Goal: Communication & Community: Share content

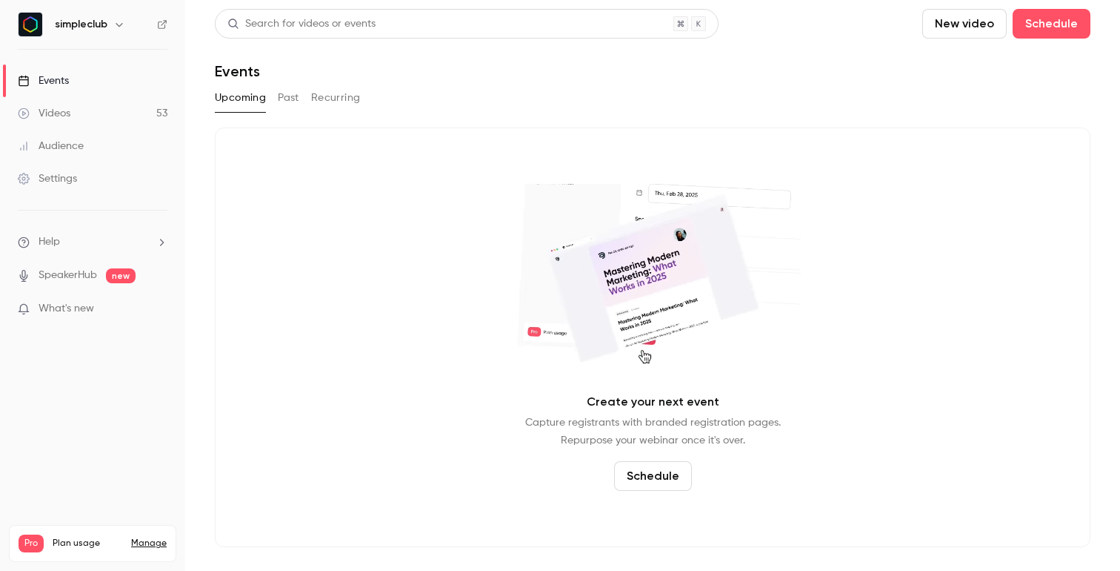
click at [76, 110] on link "Videos 53" at bounding box center [92, 113] width 185 height 33
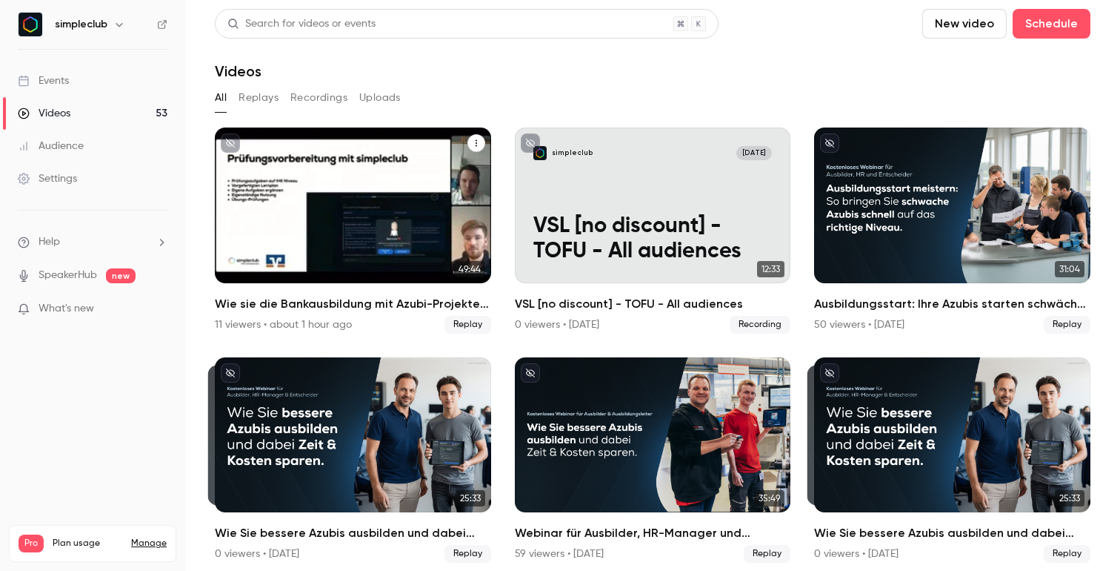
click at [479, 145] on icon "Wie sie die Bankausbildung mit Azubi-Projekten und innovativen Lernkonzepten mo…" at bounding box center [476, 143] width 9 height 9
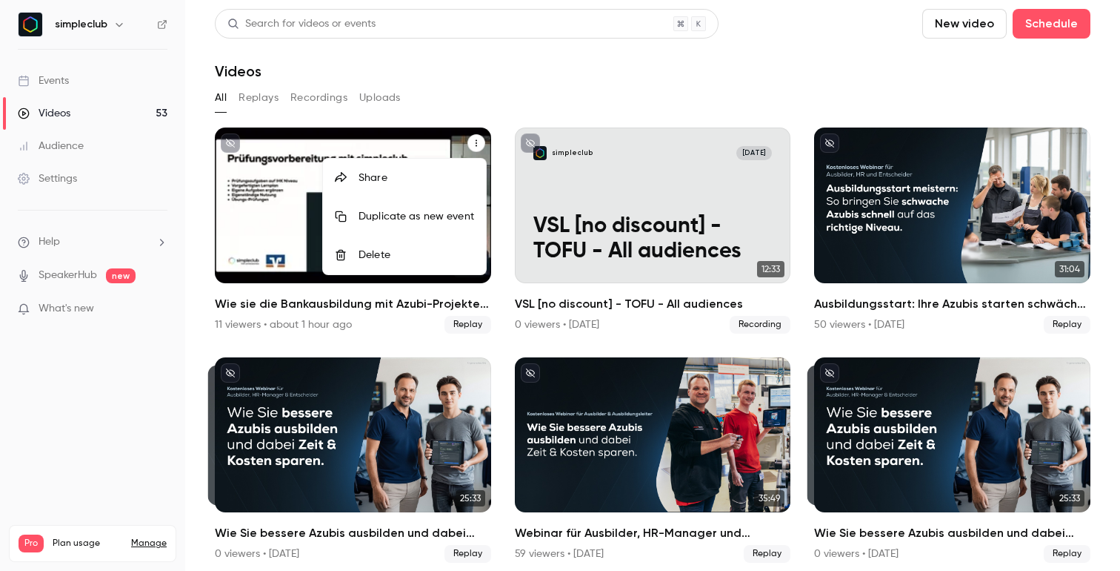
click at [418, 177] on div "Share" at bounding box center [417, 177] width 116 height 15
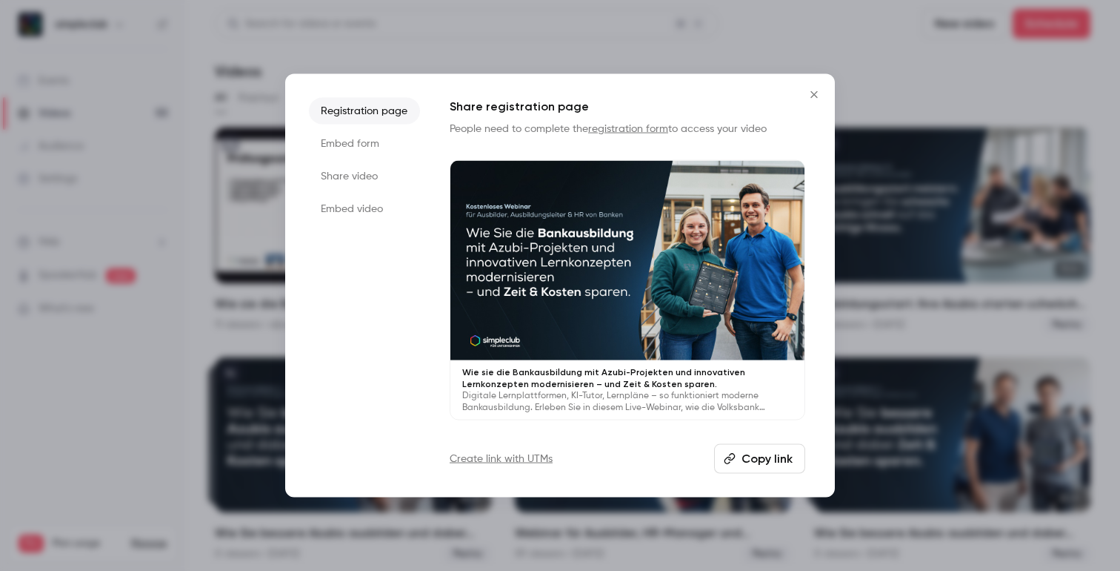
click at [371, 180] on li "Share video" at bounding box center [364, 176] width 111 height 27
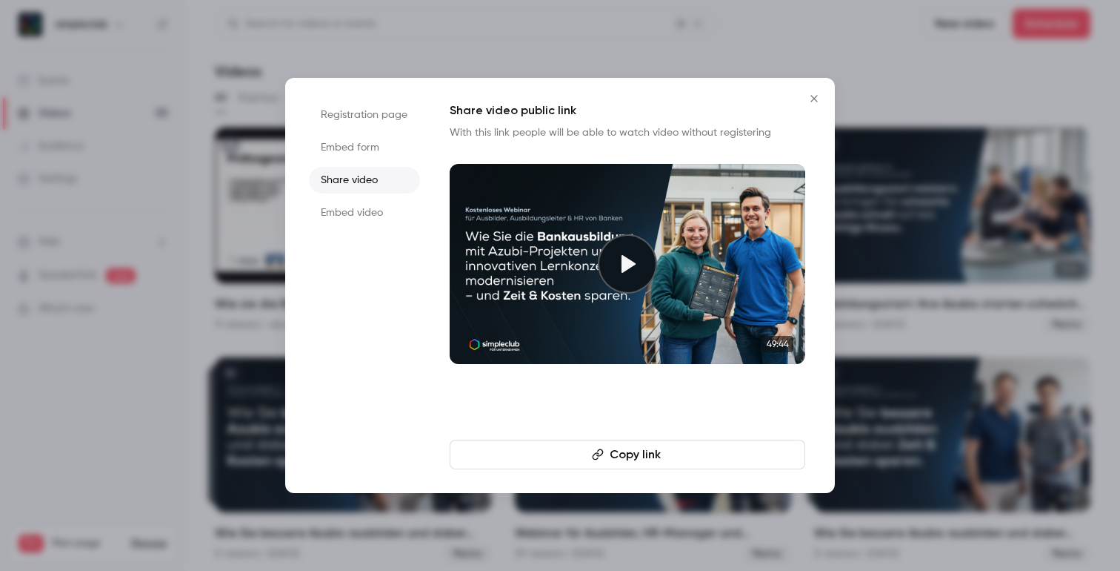
click at [654, 449] on button "Copy link" at bounding box center [628, 454] width 356 height 30
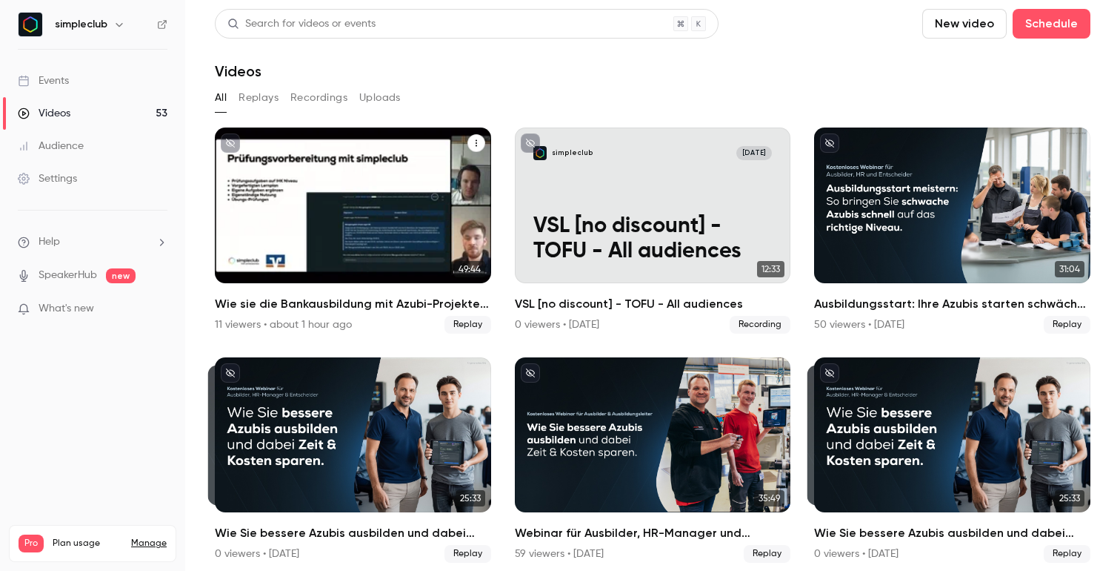
click at [404, 234] on div "Wie sie die Bankausbildung mit Azubi-Projekten und innovativen Lernkonzepten mo…" at bounding box center [353, 205] width 276 height 156
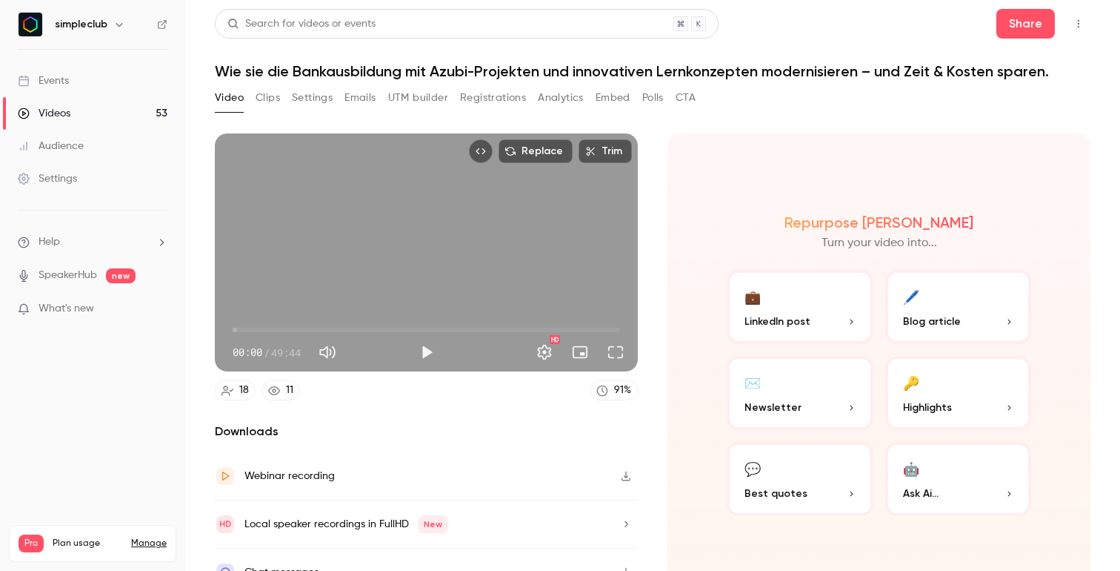
click at [265, 96] on button "Clips" at bounding box center [268, 98] width 24 height 24
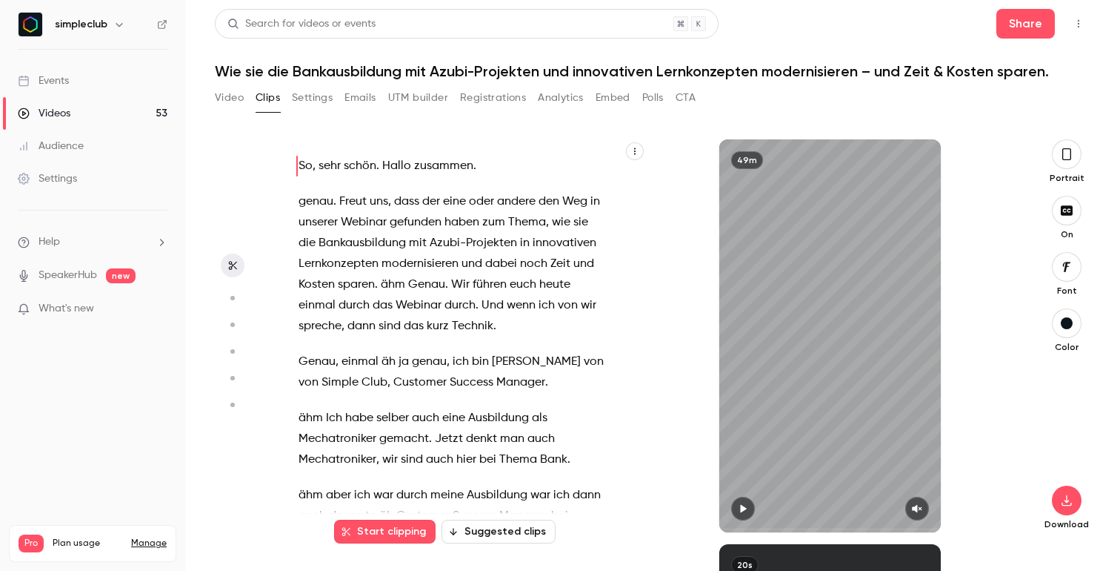
click at [67, 106] on div "Videos" at bounding box center [44, 113] width 53 height 15
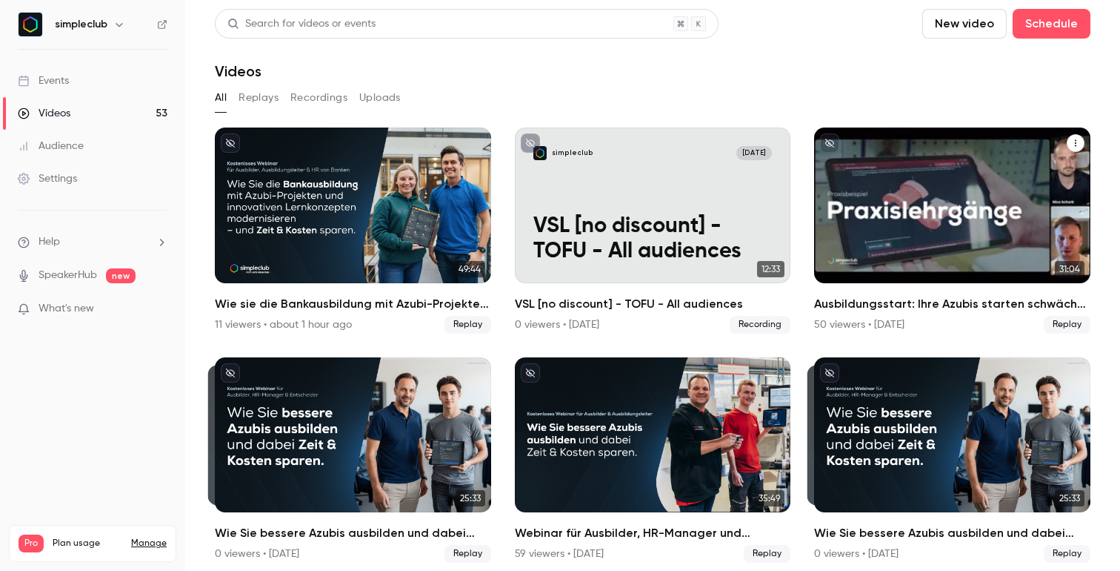
click at [1075, 140] on icon "Ausbildungsstart: Ihre Azubis starten schwächer als gedacht? (17.09.25)" at bounding box center [1075, 143] width 1 height 7
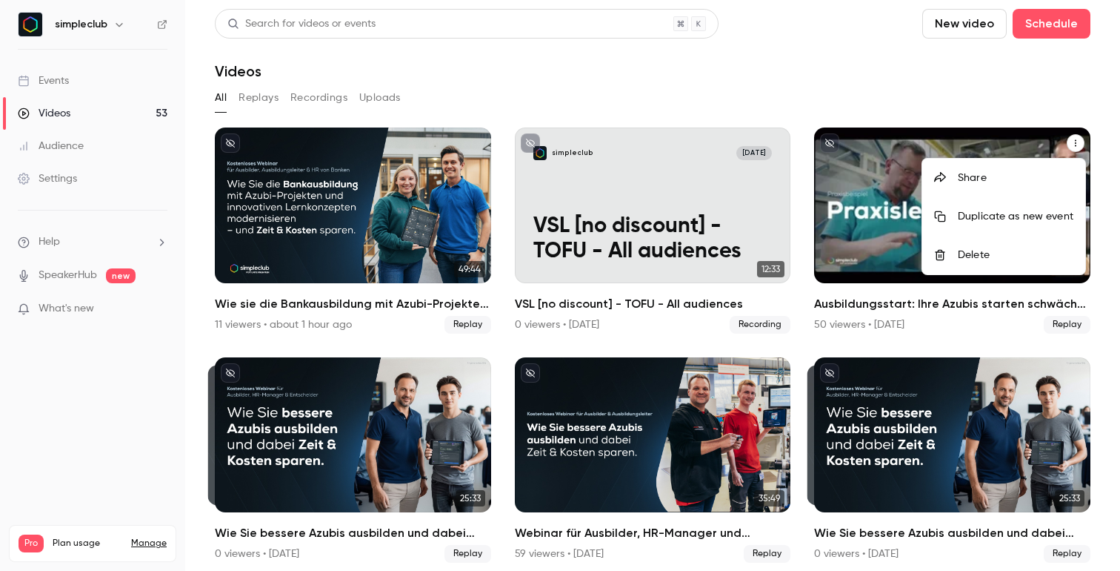
click at [1010, 176] on div "Share" at bounding box center [1016, 177] width 116 height 15
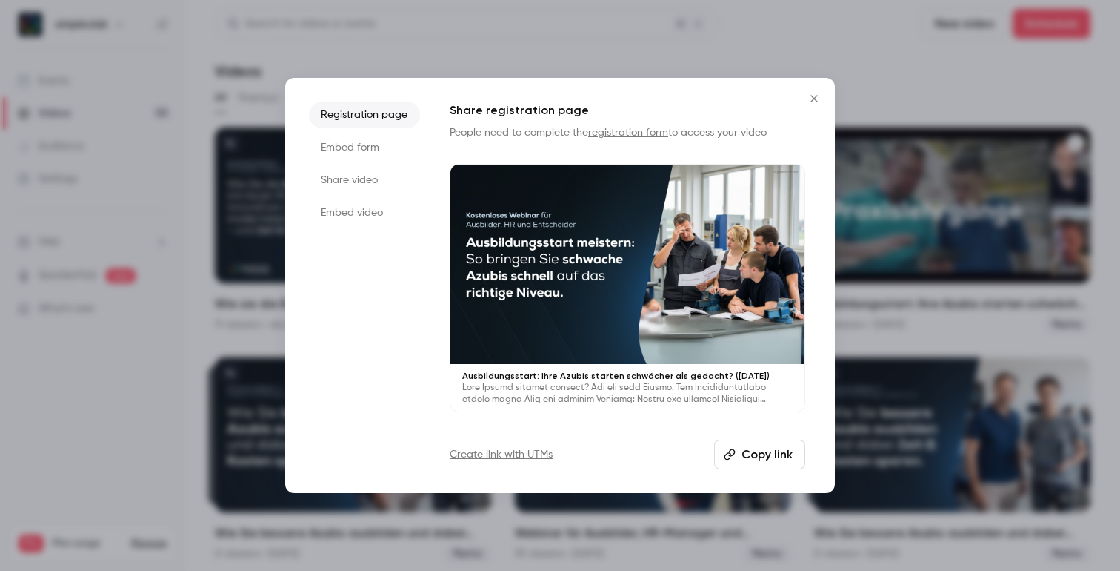
click at [325, 176] on li "Share video" at bounding box center [364, 180] width 111 height 27
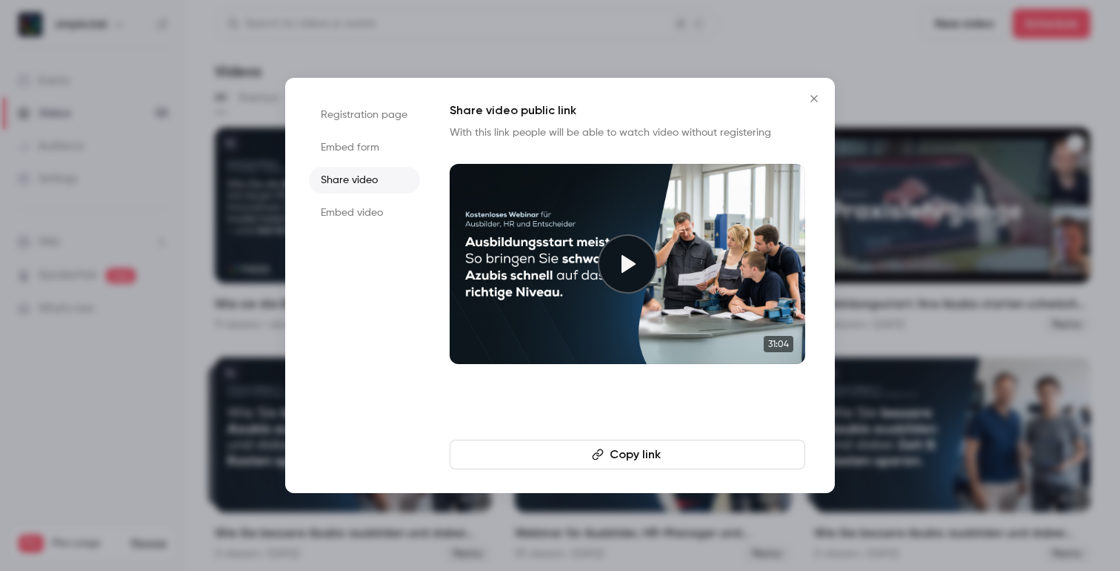
click at [605, 447] on button "Copy link" at bounding box center [628, 454] width 356 height 30
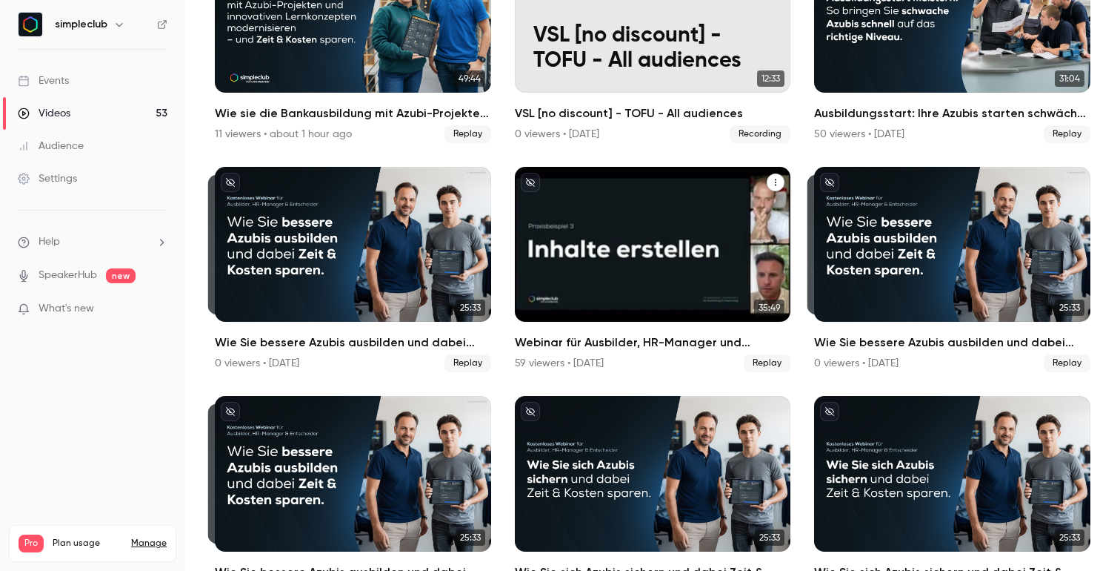
scroll to position [193, 0]
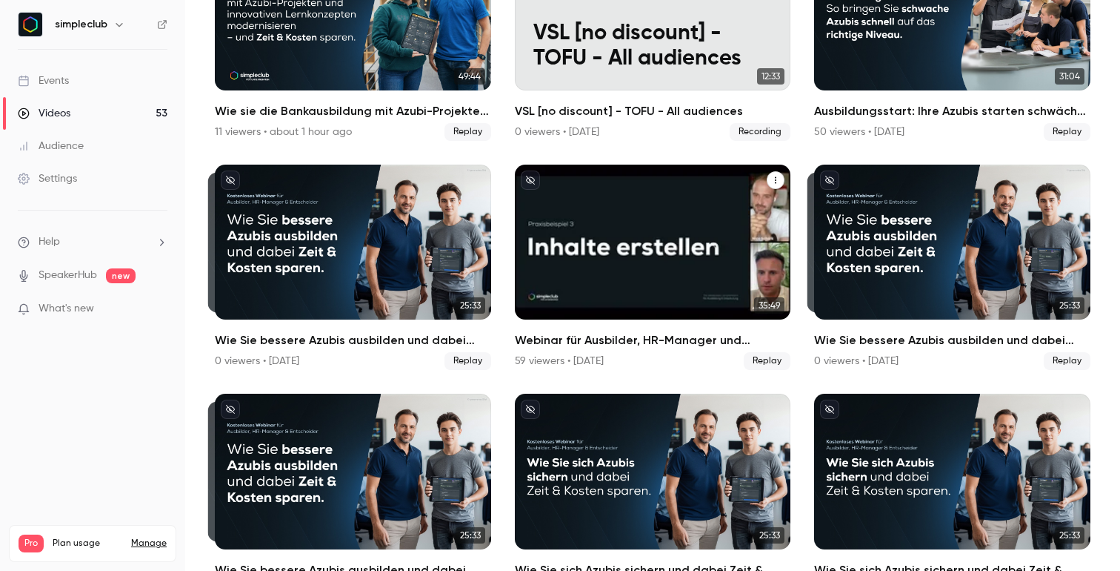
click at [778, 180] on icon "Webinar für Ausbilder, HR-Manager und Entscheider: Wie Sie bessere Azubis ausbi…" at bounding box center [775, 180] width 9 height 9
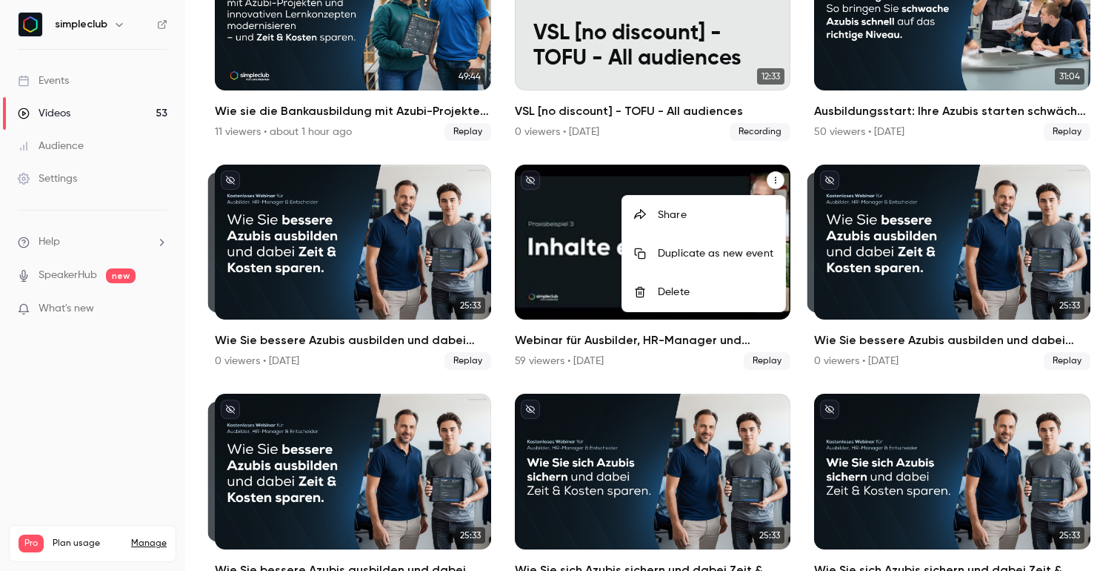
click at [715, 218] on div "Share" at bounding box center [716, 214] width 116 height 15
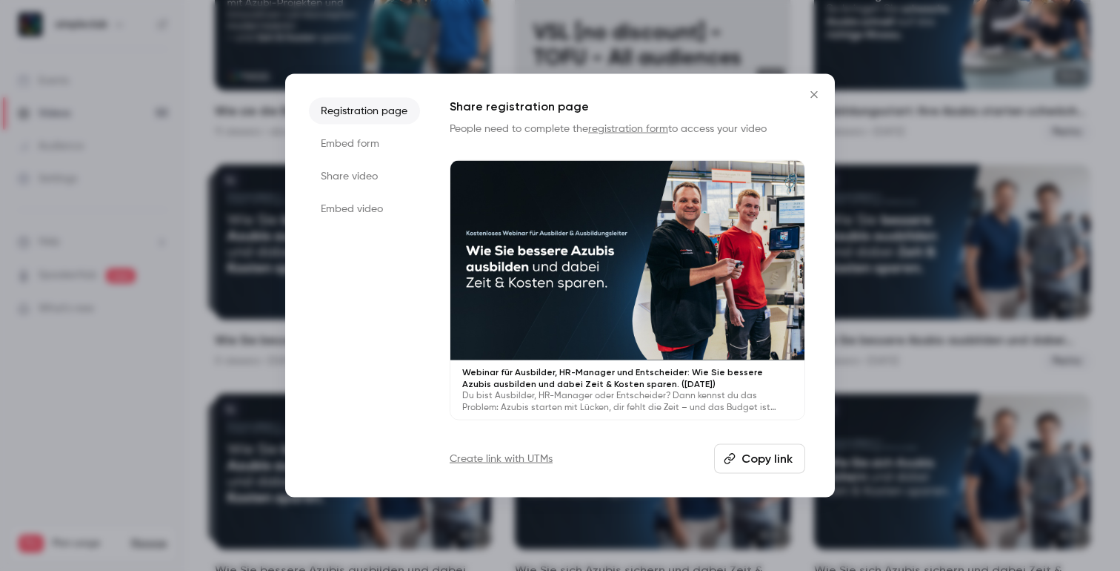
click at [359, 173] on li "Share video" at bounding box center [364, 176] width 111 height 27
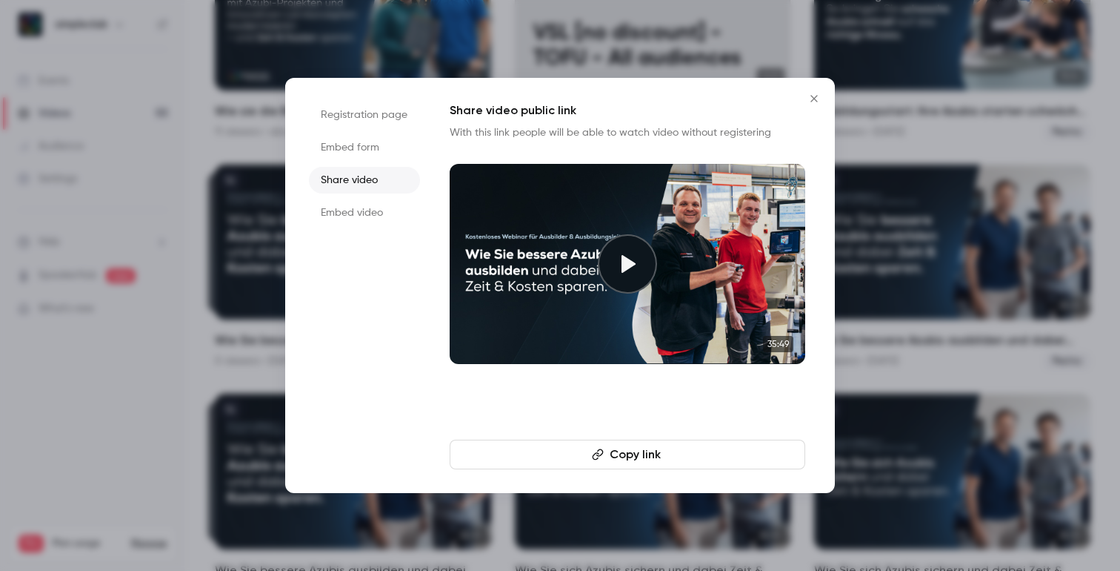
click at [514, 450] on button "Copy link" at bounding box center [628, 454] width 356 height 30
